Goal: Check status: Check status

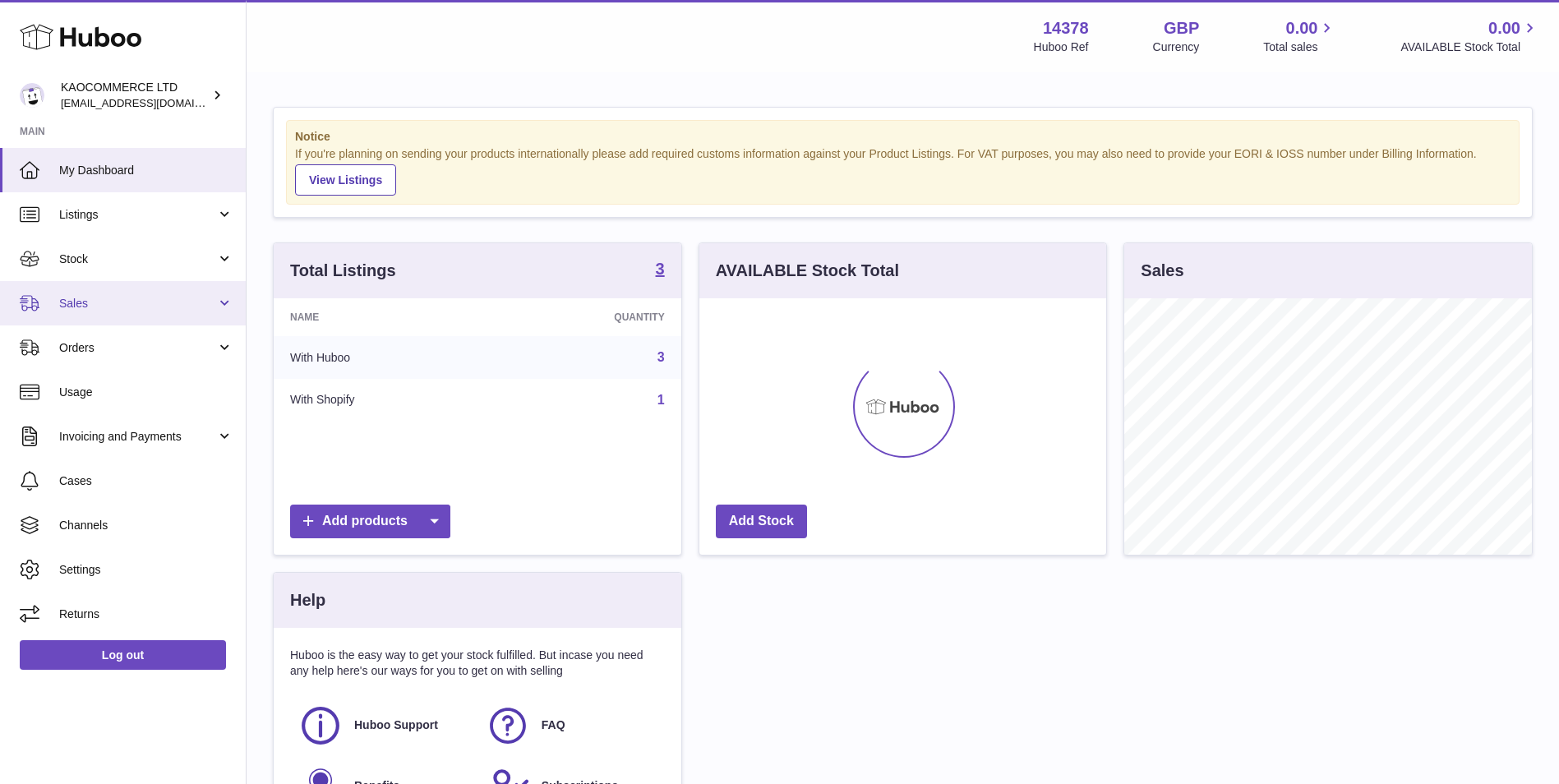
scroll to position [257, 407]
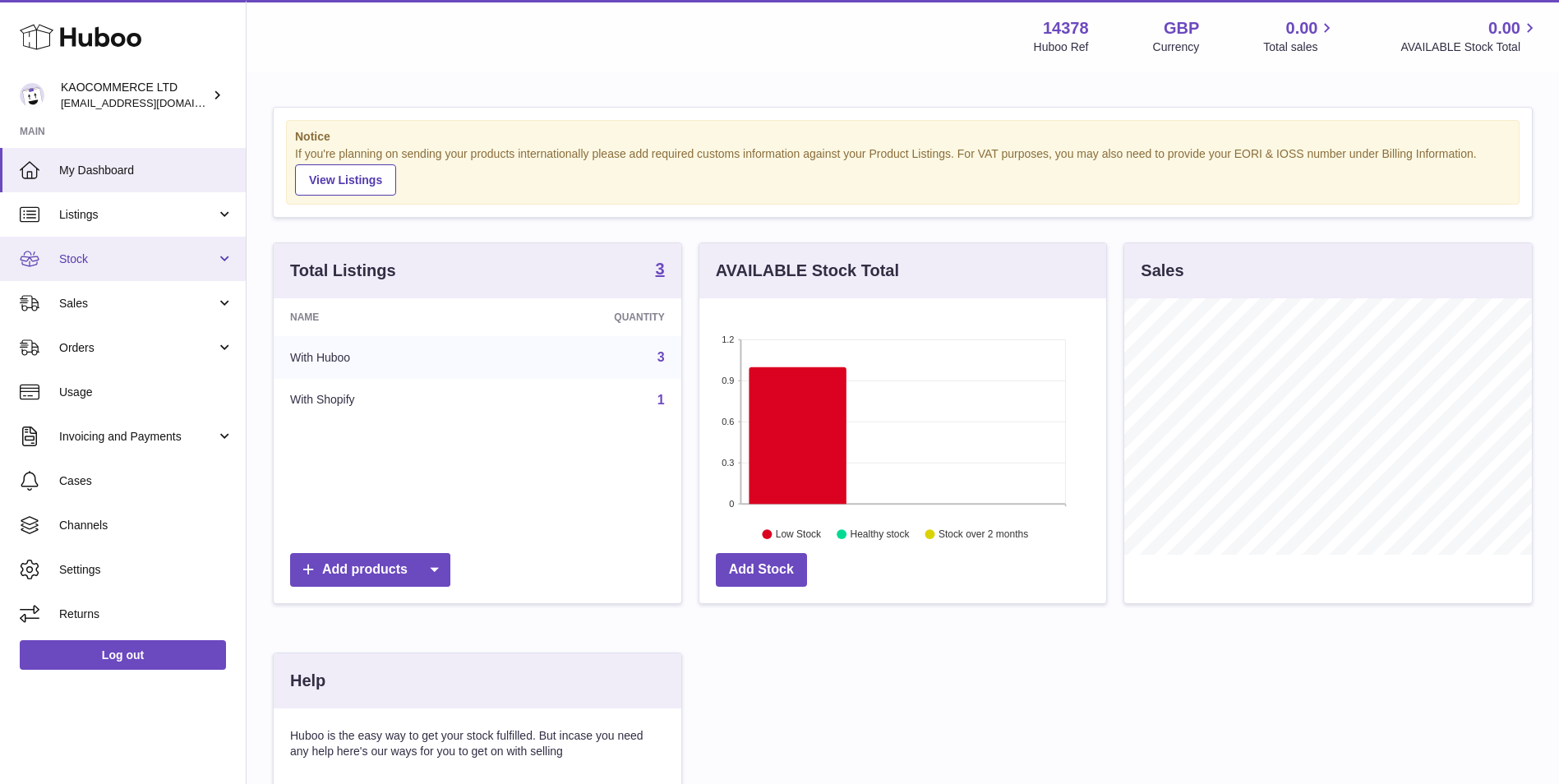
click at [134, 247] on link "Stock" at bounding box center [122, 258] width 246 height 44
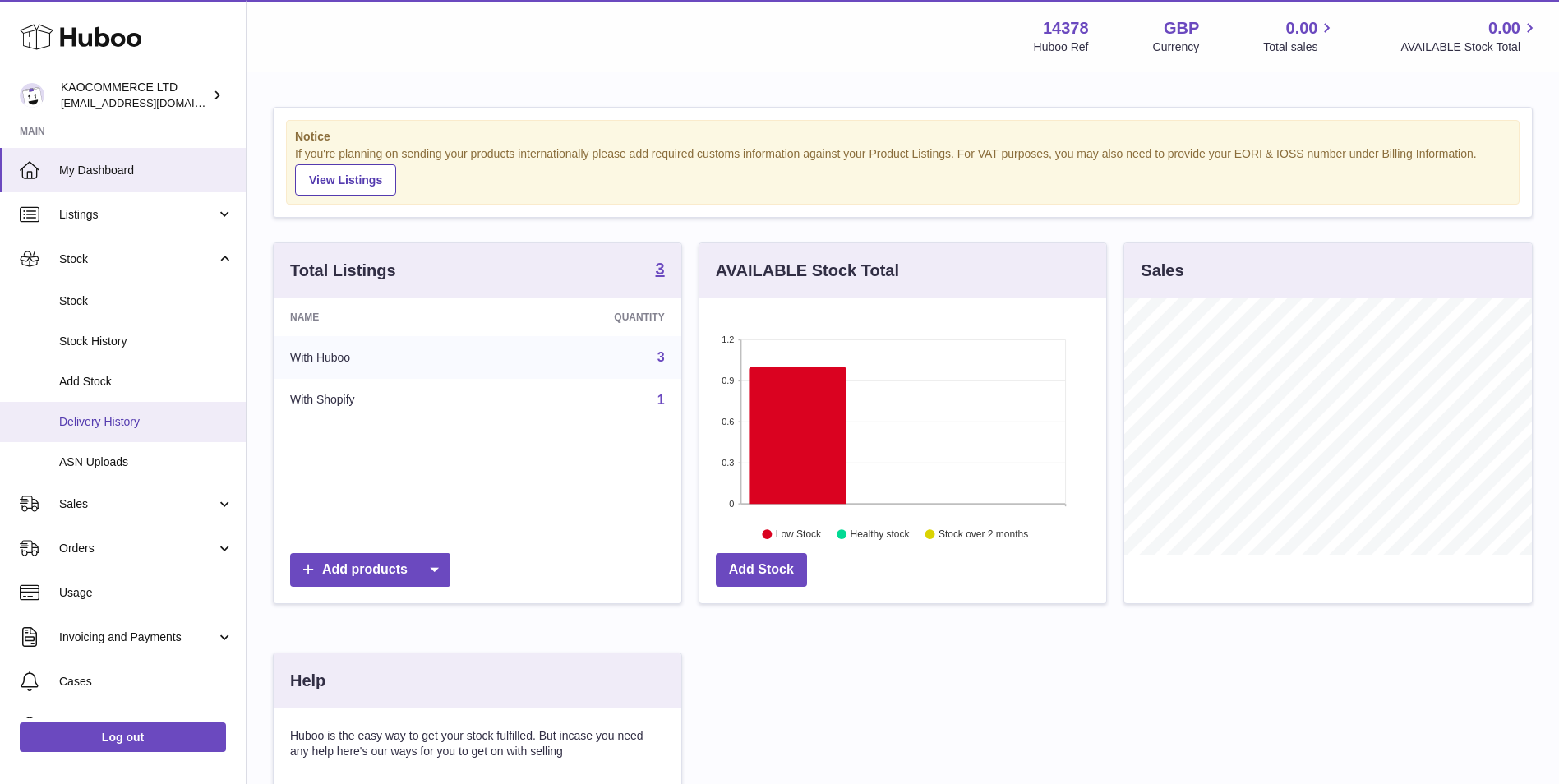
click at [138, 421] on span "Delivery History" at bounding box center [146, 421] width 174 height 16
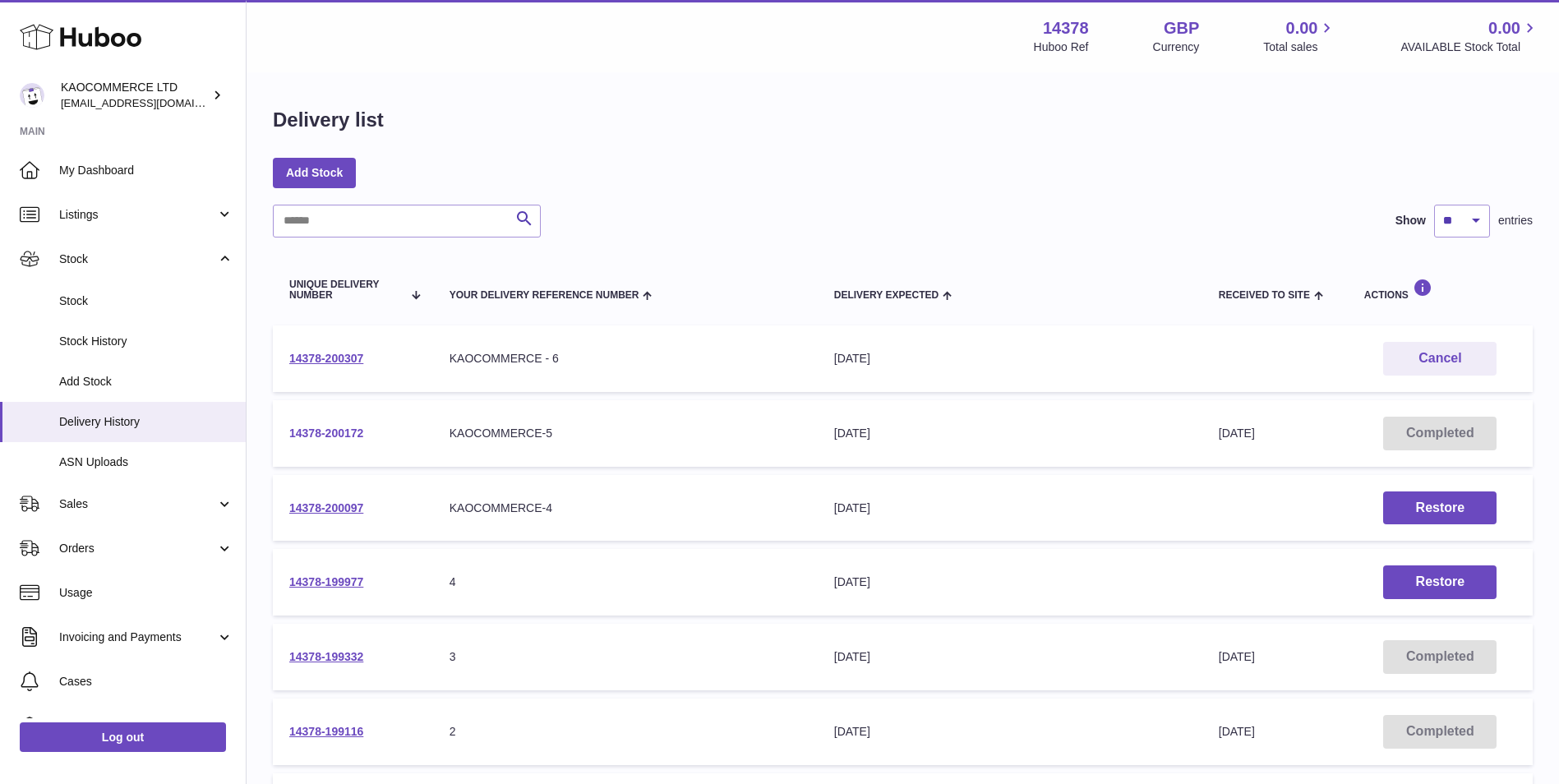
click at [339, 427] on link "14378-200172" at bounding box center [325, 433] width 74 height 13
click at [346, 356] on link "14378-200307" at bounding box center [325, 357] width 74 height 13
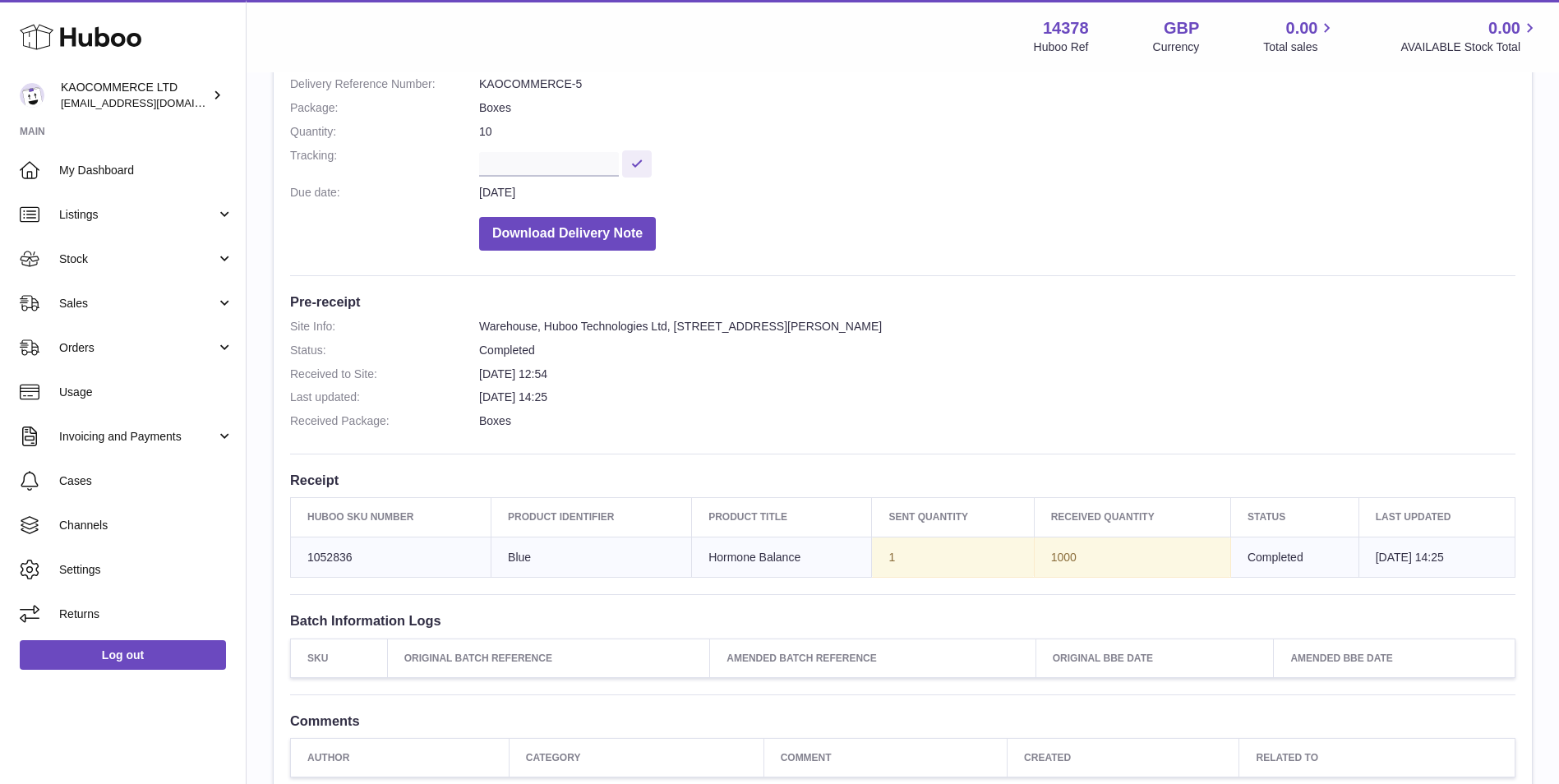
scroll to position [13, 0]
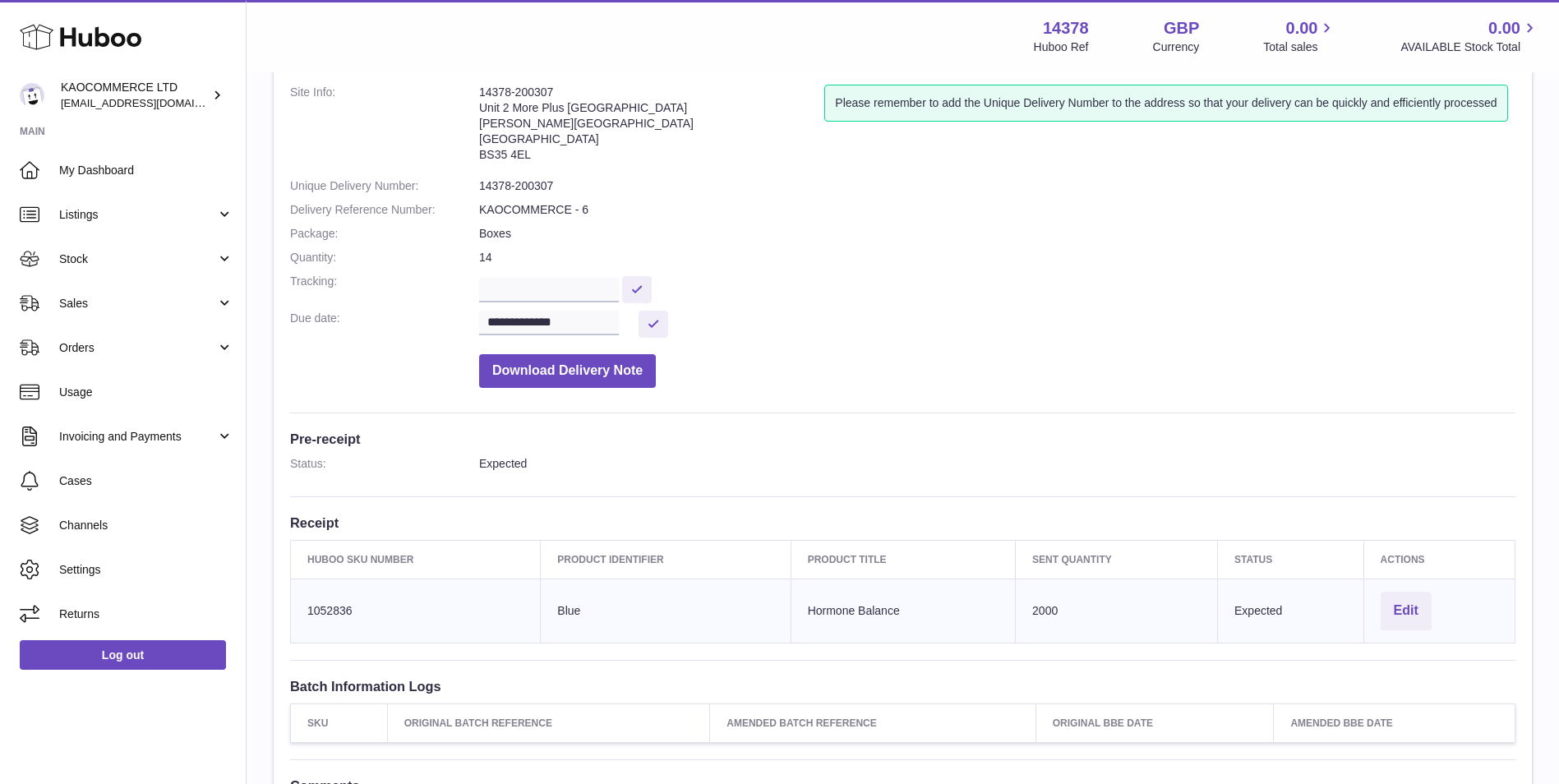
scroll to position [137, 0]
